Goal: Task Accomplishment & Management: Manage account settings

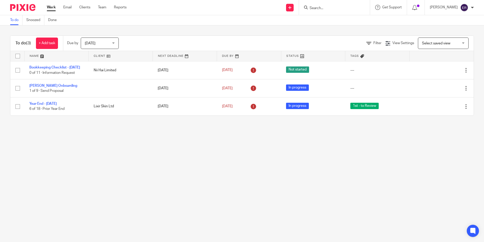
click at [339, 9] on input "Search" at bounding box center [332, 8] width 46 height 5
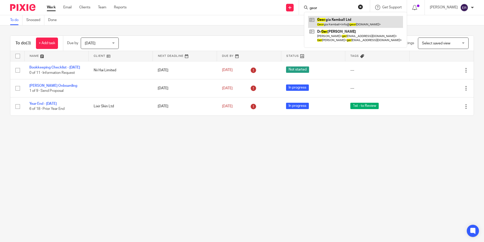
type input "geor"
click at [343, 18] on link at bounding box center [355, 22] width 95 height 12
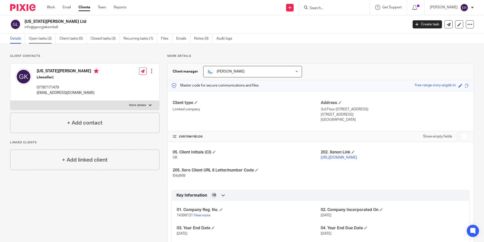
click at [53, 39] on link "Open tasks (2)" at bounding box center [42, 39] width 27 height 10
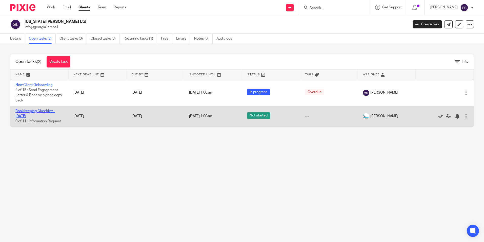
click at [45, 110] on link "Bookkeeping Checklist - July 2025" at bounding box center [34, 113] width 39 height 9
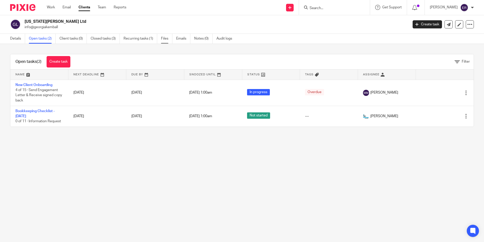
click at [165, 38] on link "Files" at bounding box center [166, 39] width 11 height 10
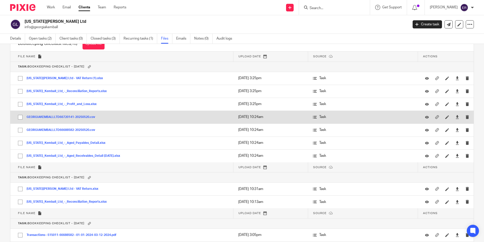
scroll to position [25, 0]
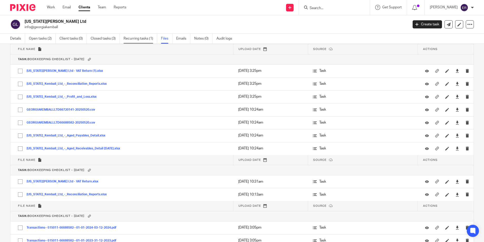
drag, startPoint x: 139, startPoint y: 40, endPoint x: 144, endPoint y: 41, distance: 4.3
click at [139, 40] on link "Recurring tasks (1)" at bounding box center [141, 39] width 34 height 10
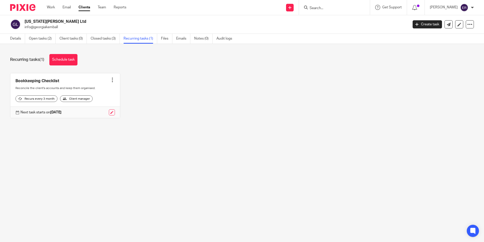
click at [111, 82] on div at bounding box center [112, 79] width 5 height 5
click at [155, 95] on div "Bookkeeping Checklist Create task Clone template Recalculate schedule Cancel sc…" at bounding box center [238, 99] width 472 height 53
click at [110, 115] on link at bounding box center [112, 112] width 6 height 6
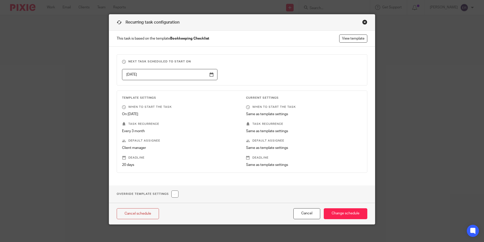
scroll to position [9, 0]
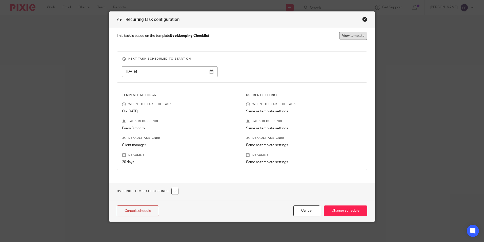
click at [351, 34] on link "View template" at bounding box center [353, 36] width 28 height 8
click at [362, 18] on div "Close this dialog window" at bounding box center [364, 19] width 5 height 5
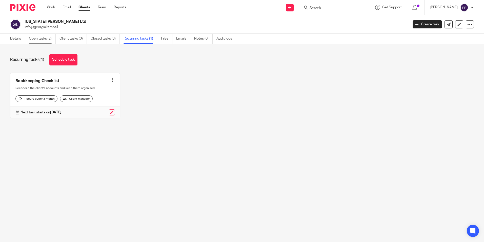
click at [44, 38] on link "Open tasks (2)" at bounding box center [42, 39] width 27 height 10
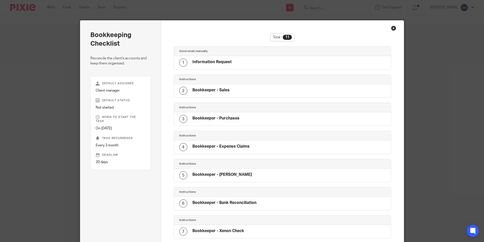
click at [231, 63] on div "1 Information Request" at bounding box center [282, 62] width 217 height 13
click at [195, 63] on h4 "Information Request" at bounding box center [211, 61] width 39 height 5
drag, startPoint x: 195, startPoint y: 63, endPoint x: 187, endPoint y: 63, distance: 8.9
click at [187, 63] on div "1 Information Request" at bounding box center [205, 62] width 52 height 8
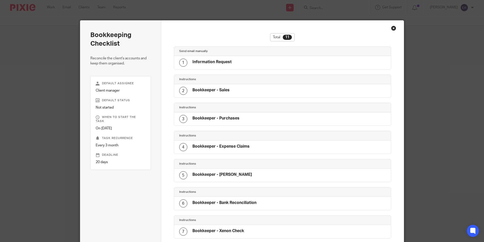
drag, startPoint x: 176, startPoint y: 62, endPoint x: 179, endPoint y: 62, distance: 3.3
click at [179, 62] on div "1 Information Request" at bounding box center [282, 62] width 217 height 13
click at [271, 61] on div "1 Information Request" at bounding box center [282, 62] width 217 height 13
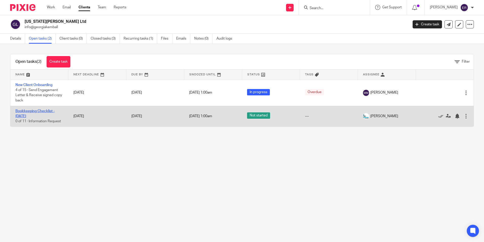
click at [49, 110] on link "Bookkeeping Checklist - [DATE]" at bounding box center [34, 113] width 39 height 9
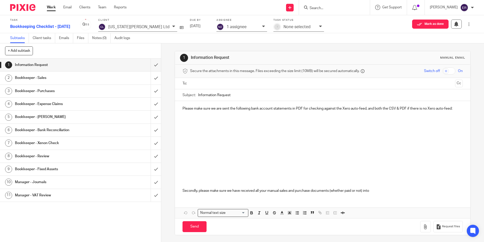
drag, startPoint x: 203, startPoint y: 120, endPoint x: 195, endPoint y: 120, distance: 7.9
click at [202, 120] on p at bounding box center [323, 118] width 280 height 5
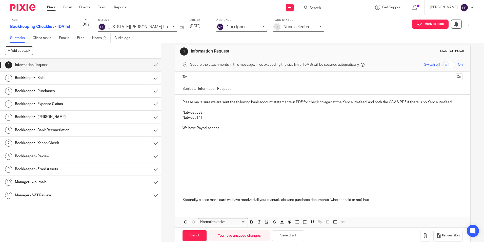
scroll to position [16, 0]
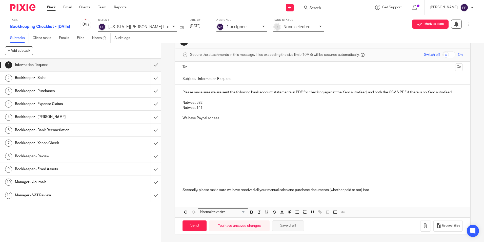
click at [293, 226] on button "Save draft" at bounding box center [288, 225] width 32 height 11
click at [281, 228] on button "Save draft" at bounding box center [288, 225] width 32 height 11
click at [231, 137] on p at bounding box center [323, 138] width 280 height 5
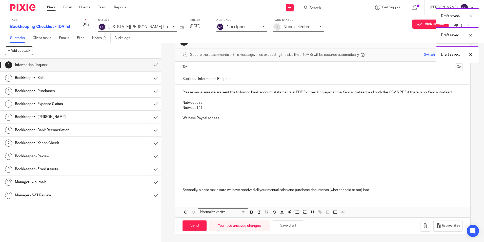
scroll to position [0, 0]
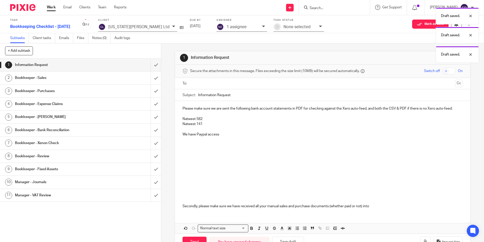
click at [230, 140] on p at bounding box center [323, 139] width 280 height 5
click at [100, 78] on div "Bookkeeper - Sales" at bounding box center [80, 78] width 131 height 8
